Goal: Information Seeking & Learning: Find specific fact

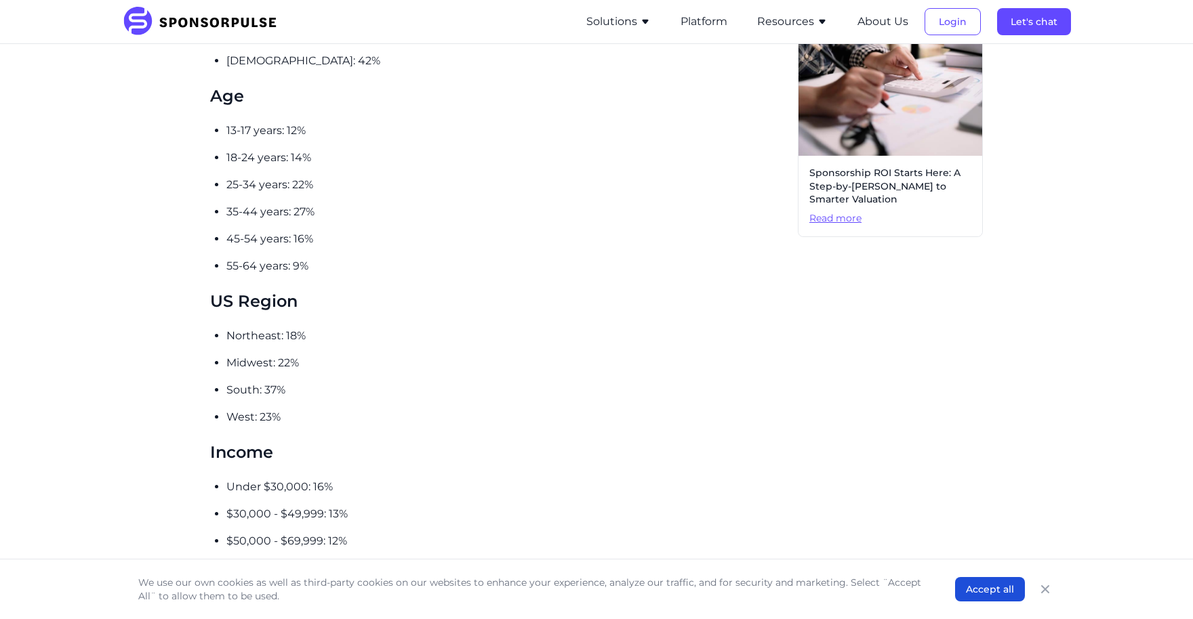
scroll to position [833, 0]
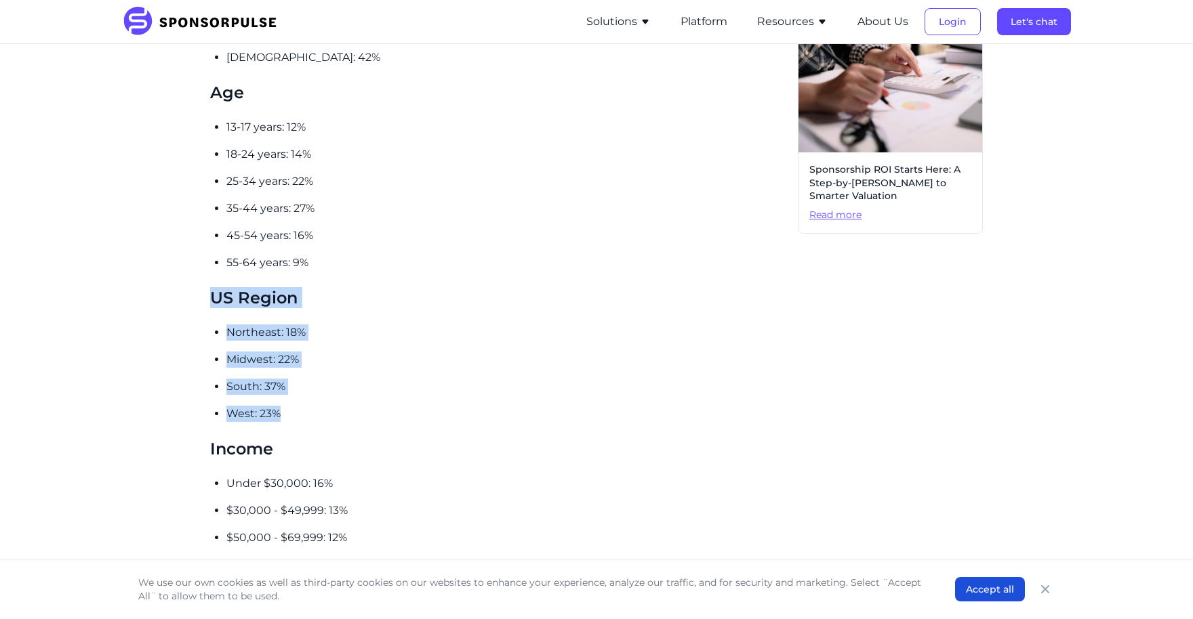
drag, startPoint x: 282, startPoint y: 398, endPoint x: 210, endPoint y: 278, distance: 139.8
click at [210, 278] on div "With nearly 113M people engaged in the last 12 months , 50% of which on a weekl…" at bounding box center [498, 382] width 577 height 1578
copy div "US Region [GEOGRAPHIC_DATA]: 18% Midwest: 22% South: 37% West: 23%"
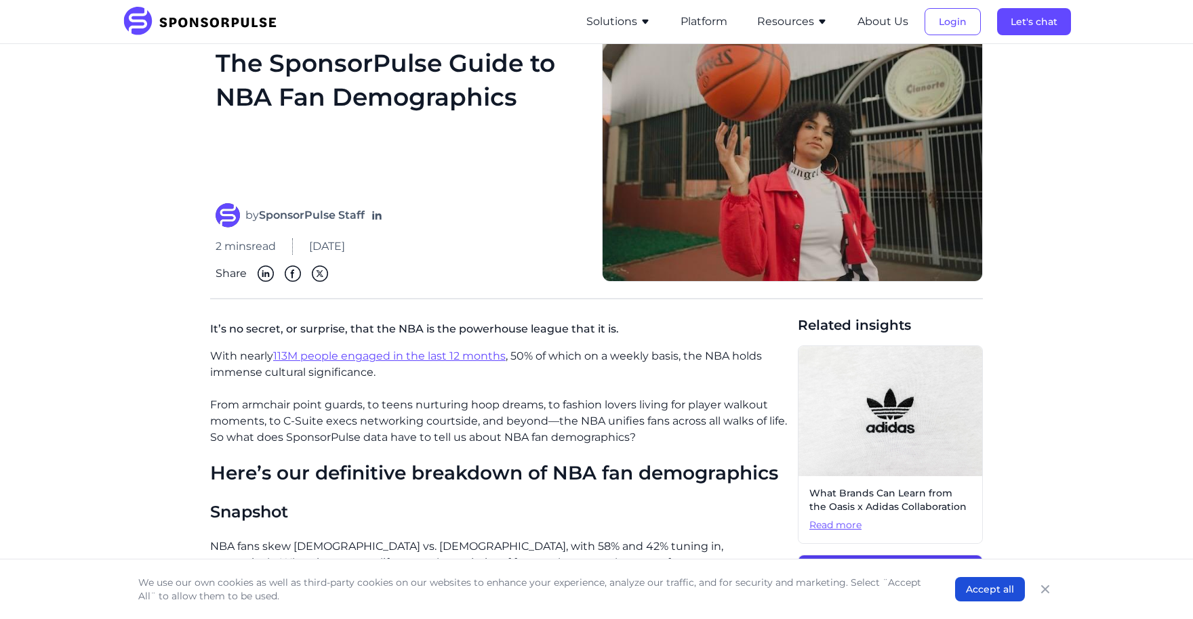
scroll to position [0, 0]
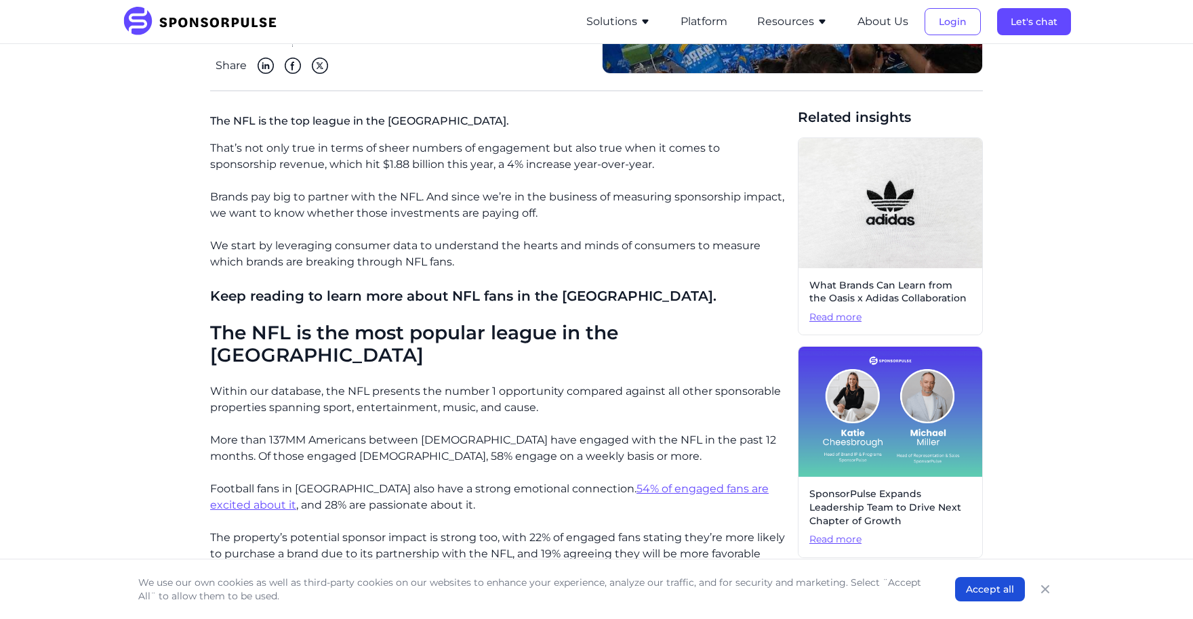
scroll to position [300, 0]
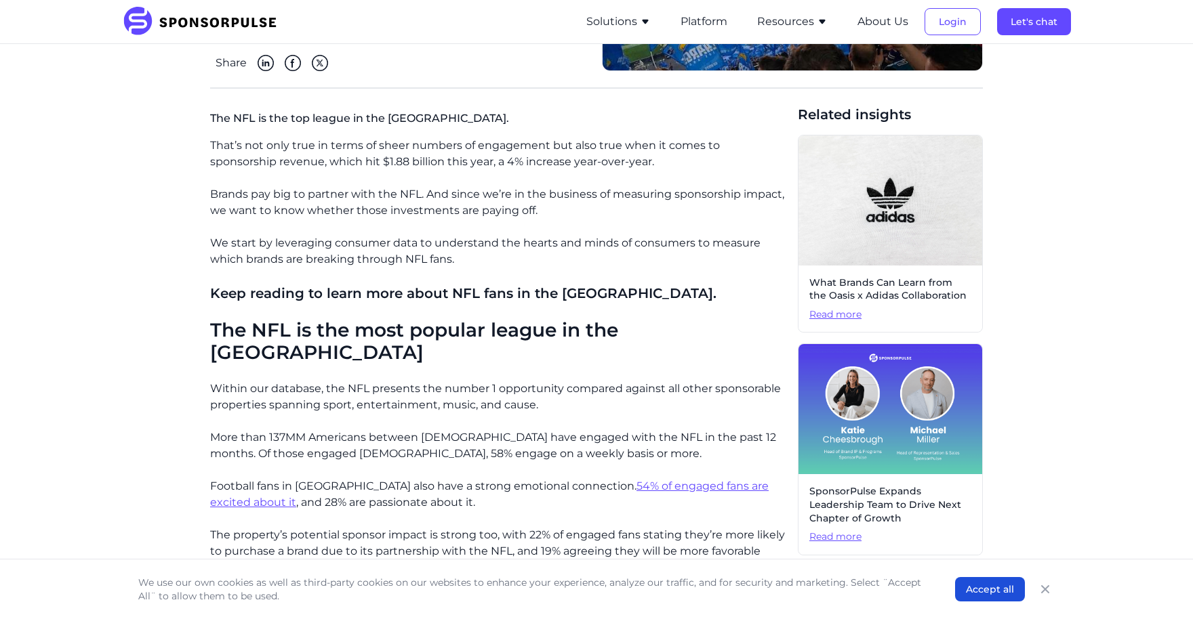
click at [413, 264] on p "We start by leveraging consumer data to understand the hearts and minds of cons…" at bounding box center [498, 251] width 577 height 33
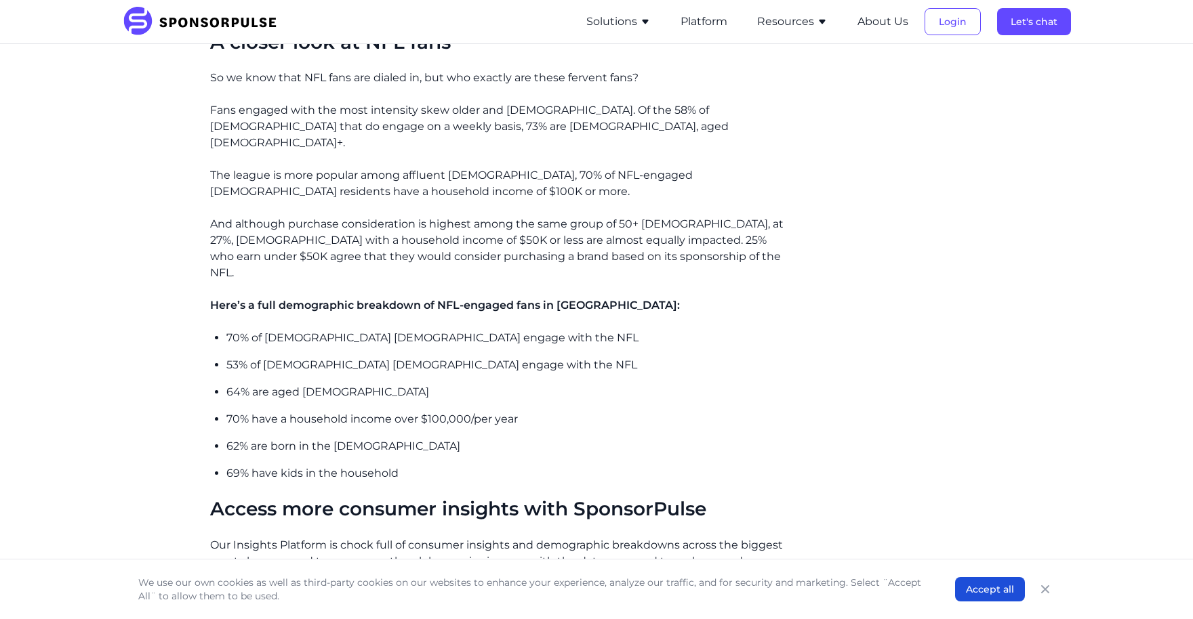
scroll to position [1037, 0]
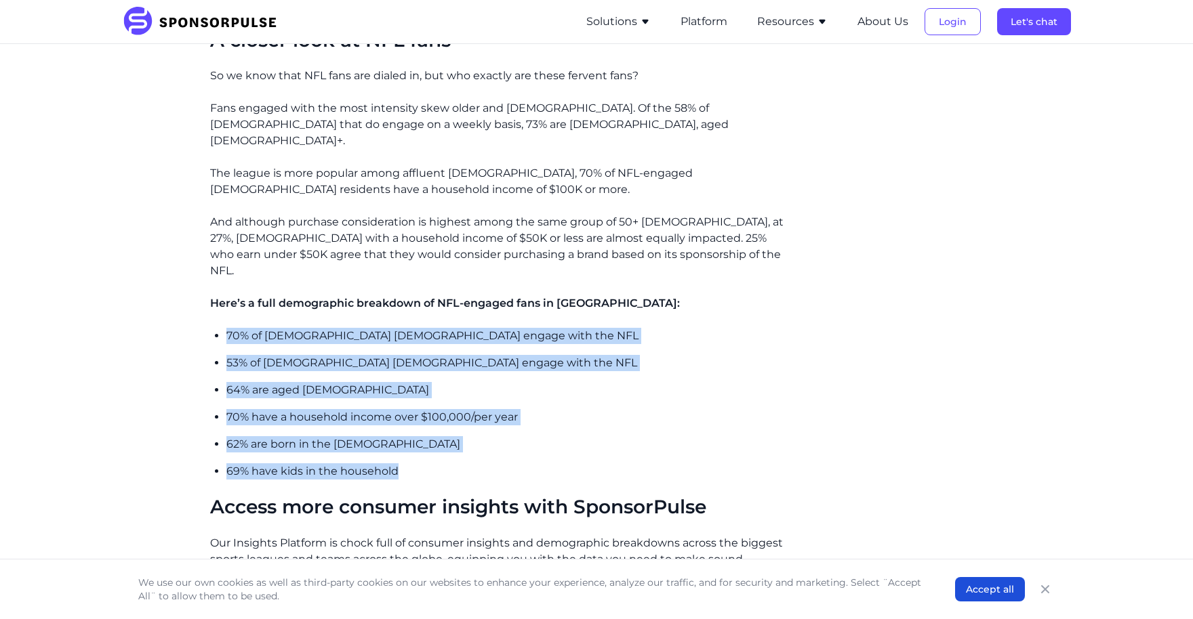
drag, startPoint x: 412, startPoint y: 412, endPoint x: 222, endPoint y: 278, distance: 232.4
click at [222, 278] on div "That’s not only true in terms of sheer numbers of engagement but also true when…" at bounding box center [498, 39] width 577 height 1276
copy ul "70% of American males engage with the NFL 53% of American females engage with t…"
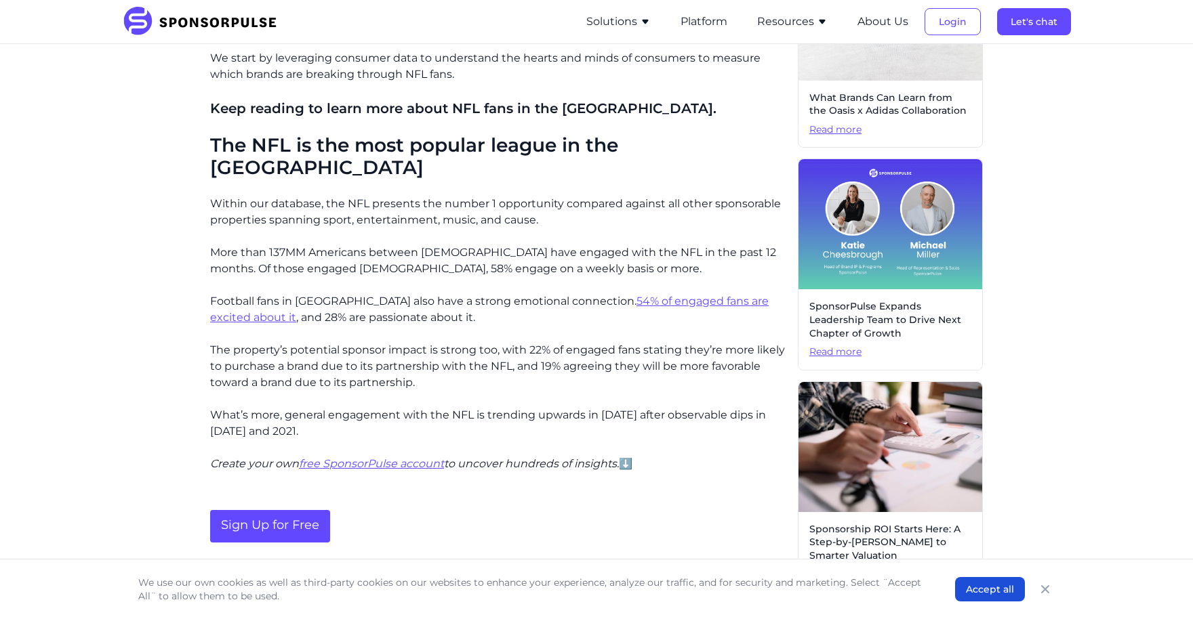
scroll to position [487, 0]
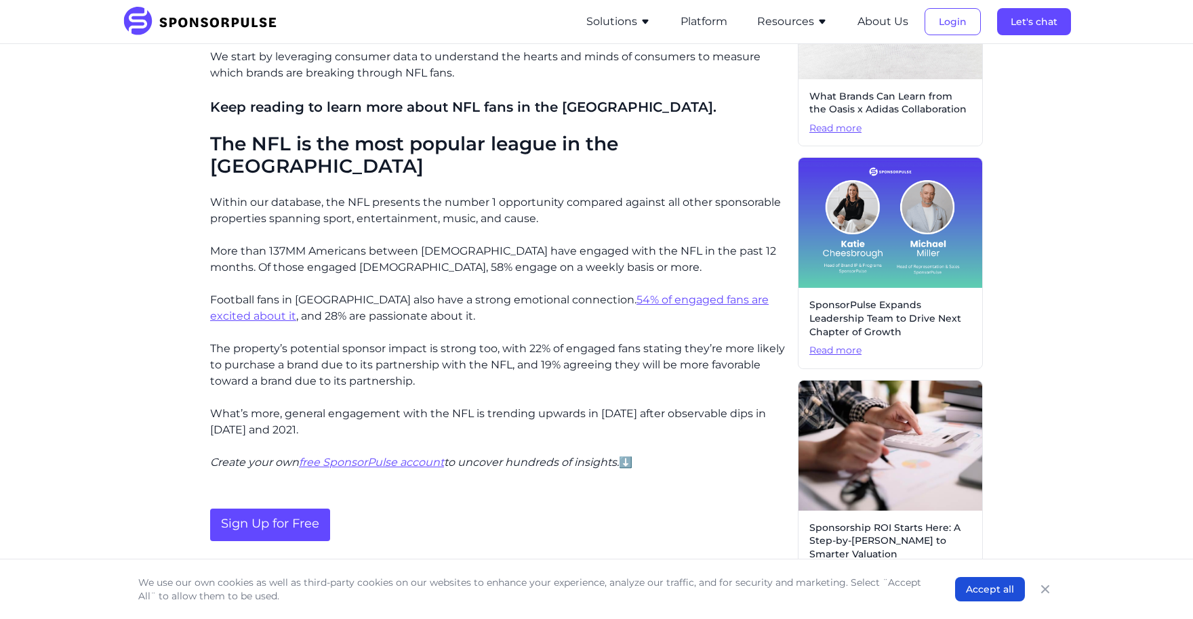
drag, startPoint x: 405, startPoint y: 291, endPoint x: 186, endPoint y: 140, distance: 266.6
click at [186, 140] on div "Home Insights NFL fan demographics: Who are football's biggest fans? Blog NFL f…" at bounding box center [596, 408] width 927 height 1680
copy div "The NFL is the most popular league in the USA Within our database, the NFL pres…"
